Goal: Information Seeking & Learning: Find specific page/section

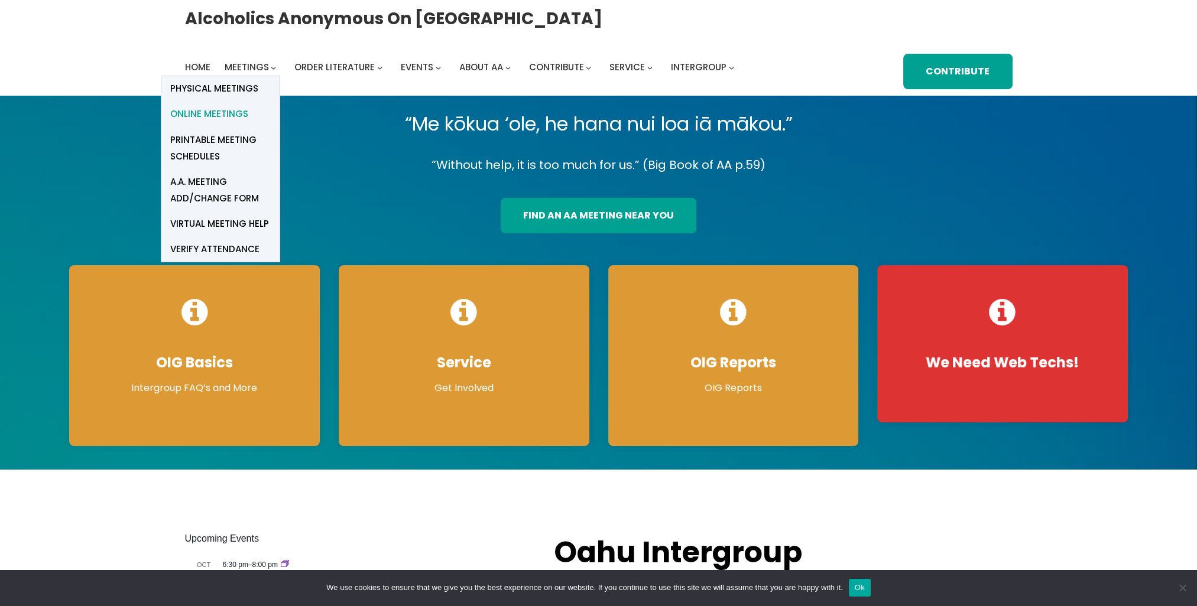
click at [234, 113] on span "Online Meetings" at bounding box center [209, 114] width 78 height 17
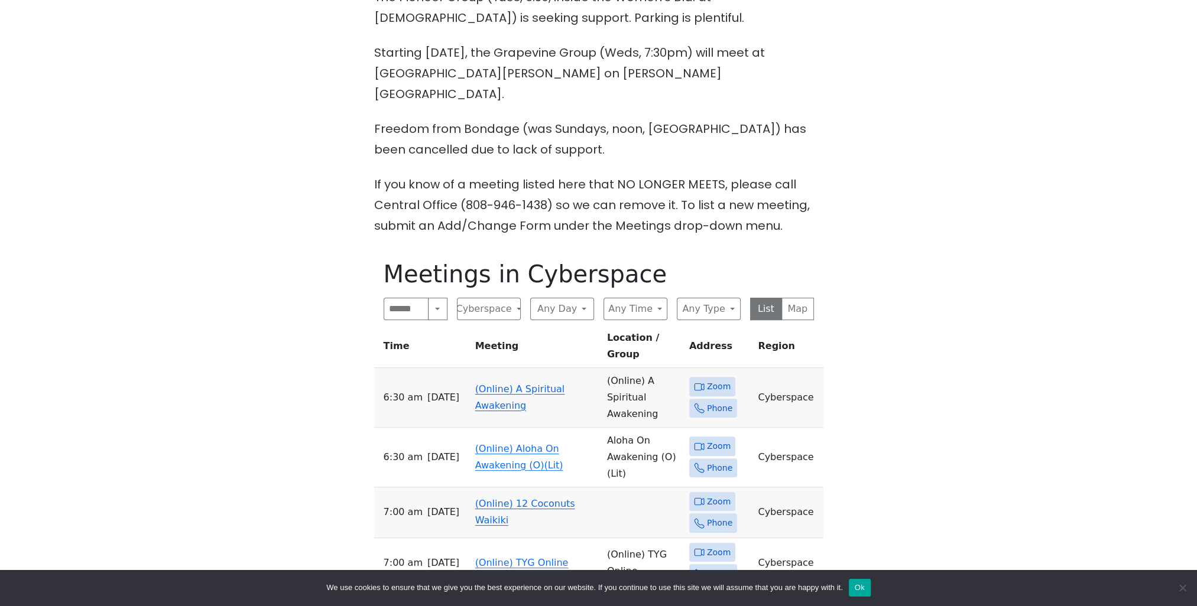
scroll to position [532, 0]
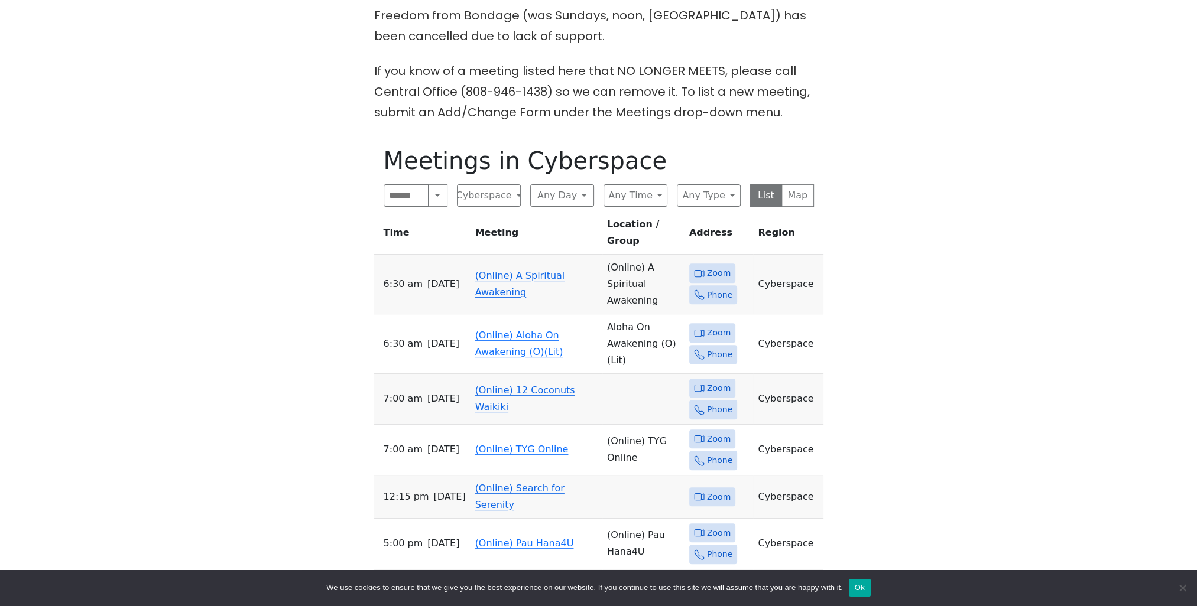
click at [711, 381] on span "Zoom" at bounding box center [719, 388] width 24 height 15
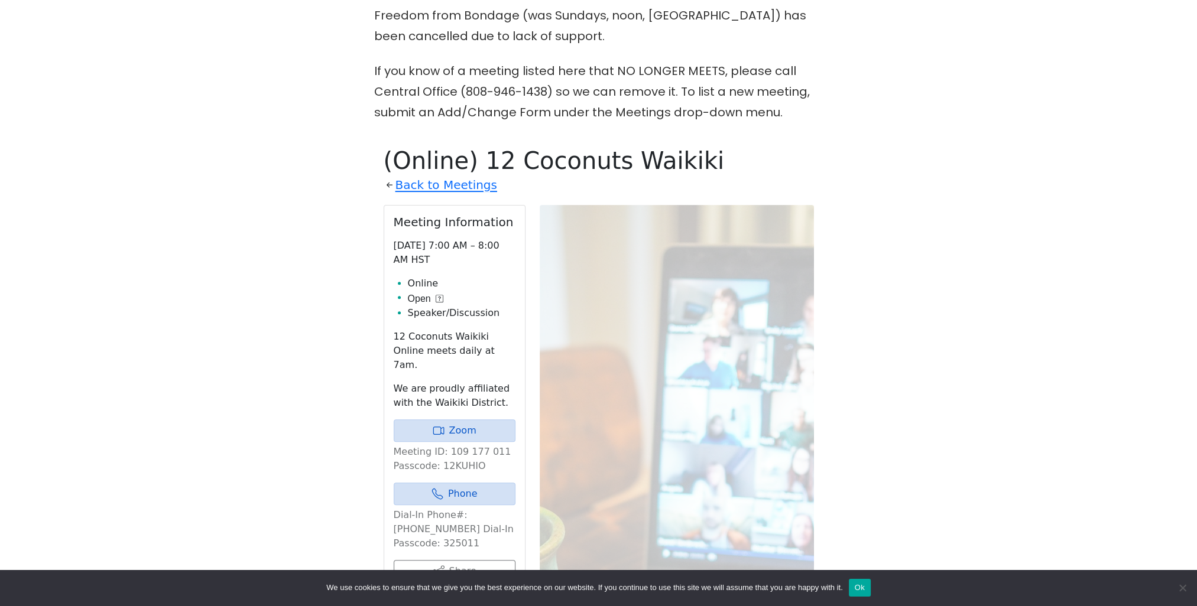
scroll to position [648, 0]
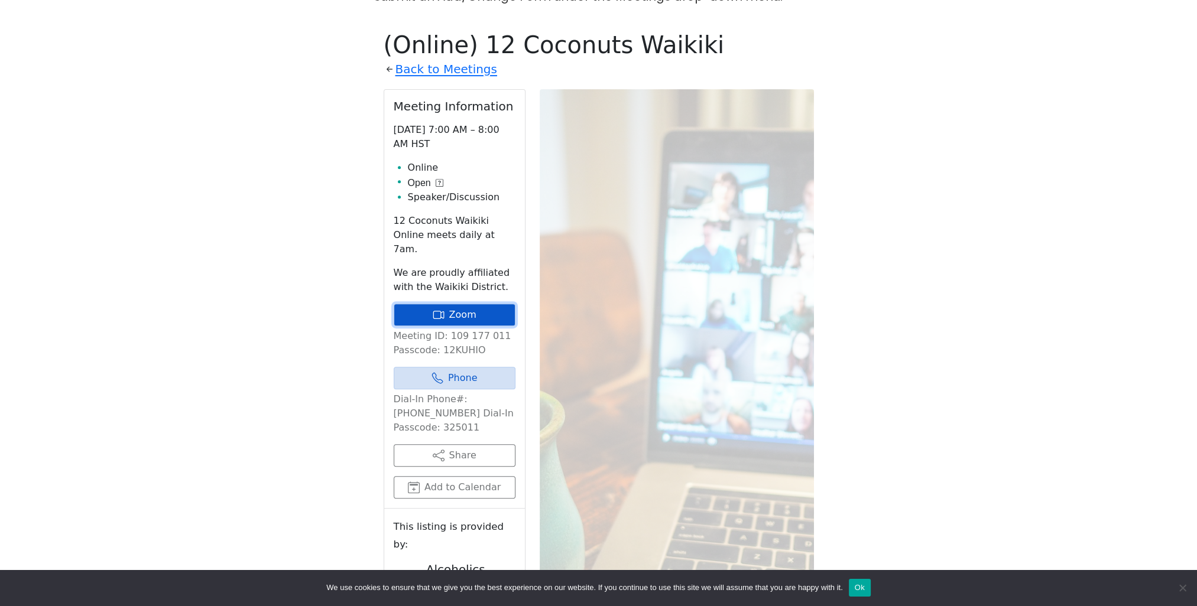
click at [460, 304] on link "Zoom" at bounding box center [455, 315] width 122 height 22
